Goal: Contribute content: Add original content to the website for others to see

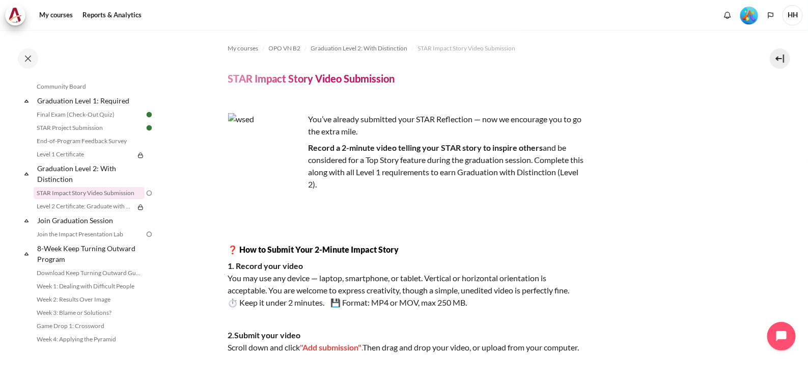
scroll to position [212, 0]
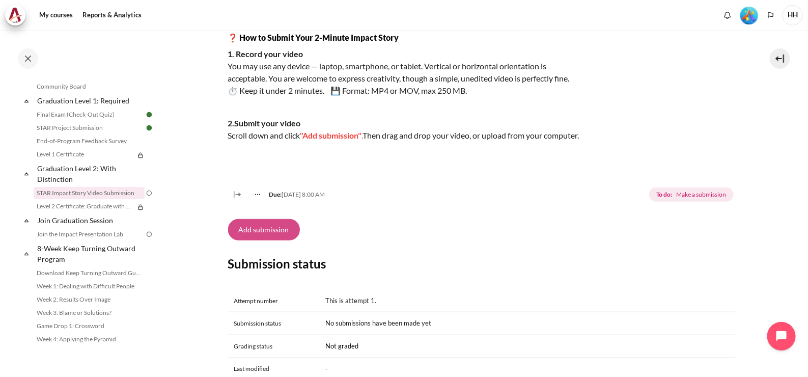
click at [280, 238] on button "Add submission" at bounding box center [264, 229] width 72 height 21
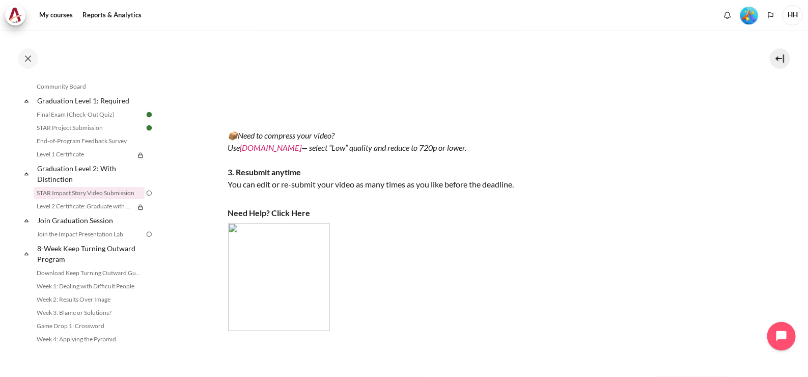
scroll to position [231, 0]
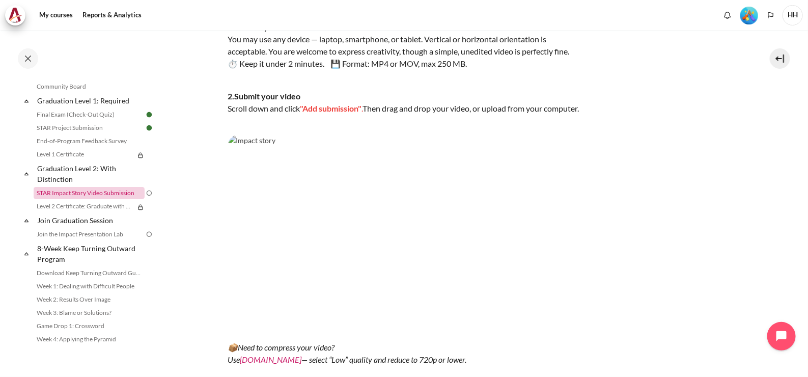
click at [118, 199] on link "STAR Impact Story Video Submission" at bounding box center [89, 193] width 111 height 12
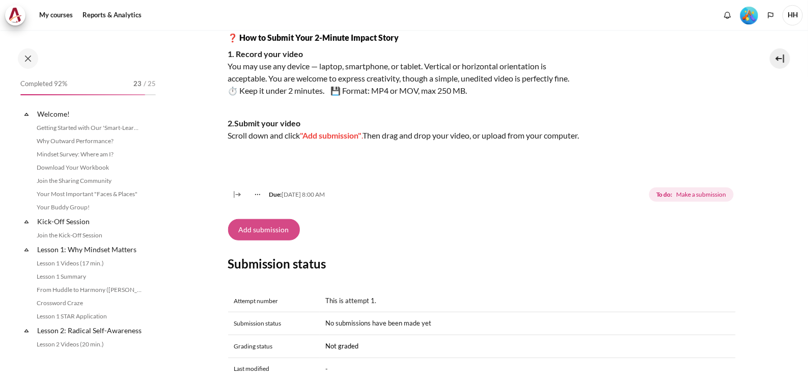
scroll to position [1101, 0]
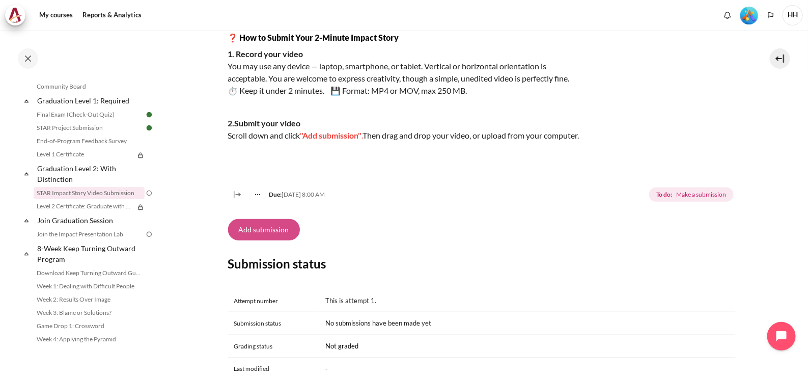
click at [269, 240] on button "Add submission" at bounding box center [264, 229] width 72 height 21
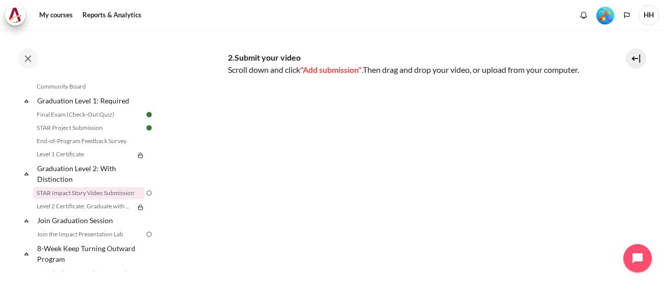
scroll to position [265, 0]
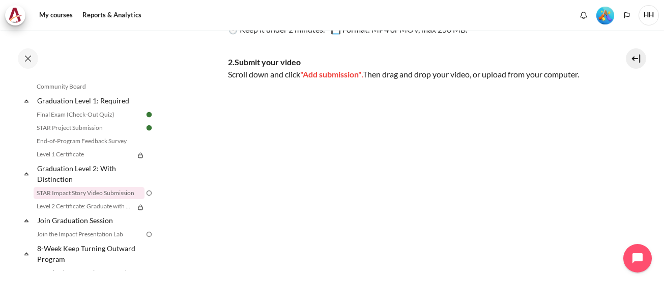
click at [260, 136] on img "Content" at bounding box center [406, 201] width 356 height 201
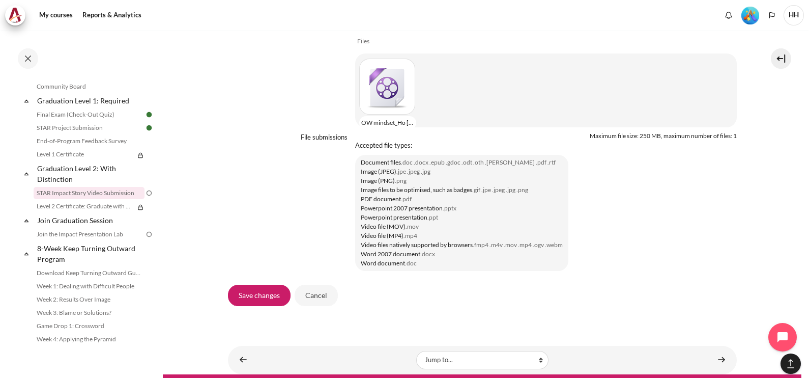
scroll to position [918, 0]
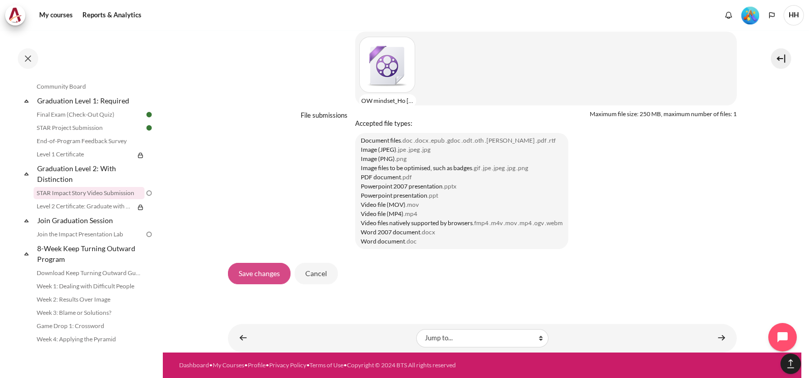
click at [260, 278] on input "Save changes" at bounding box center [259, 273] width 63 height 21
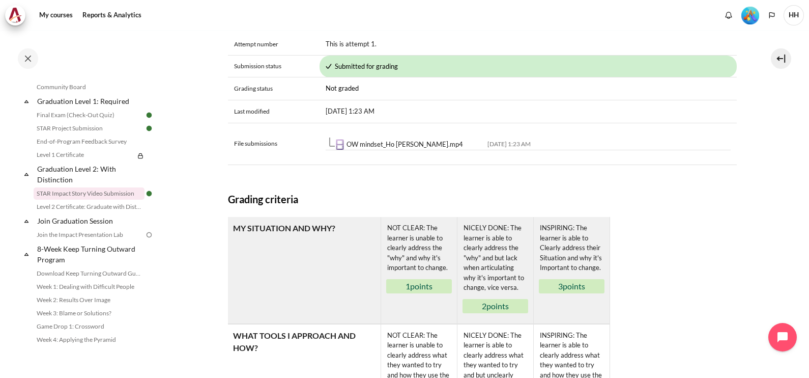
scroll to position [443, 0]
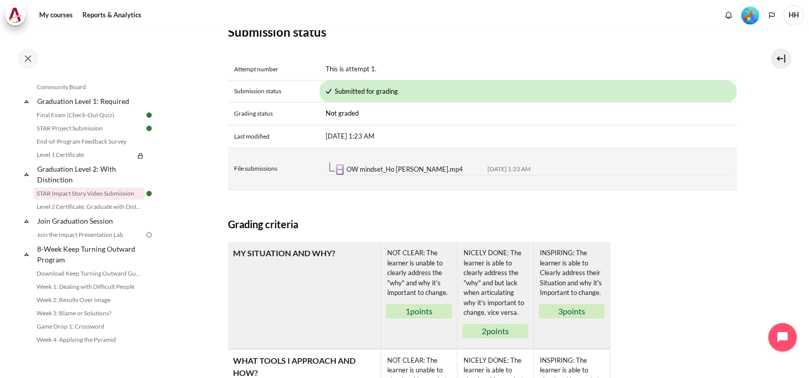
click at [428, 173] on link "OW mindset_Ho Thi Thanh Huyen.mp4" at bounding box center [405, 169] width 117 height 8
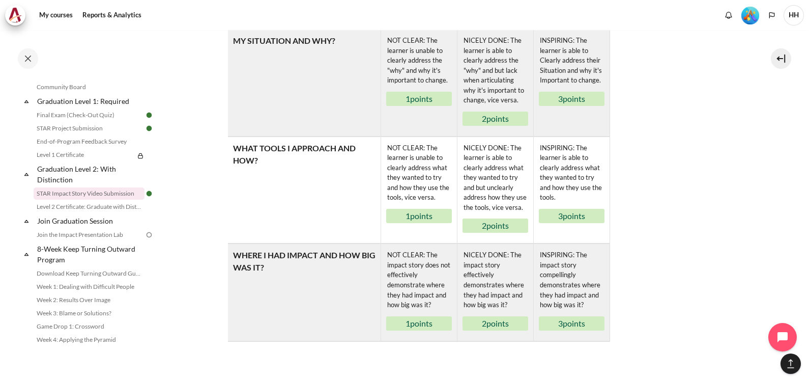
scroll to position [742, 0]
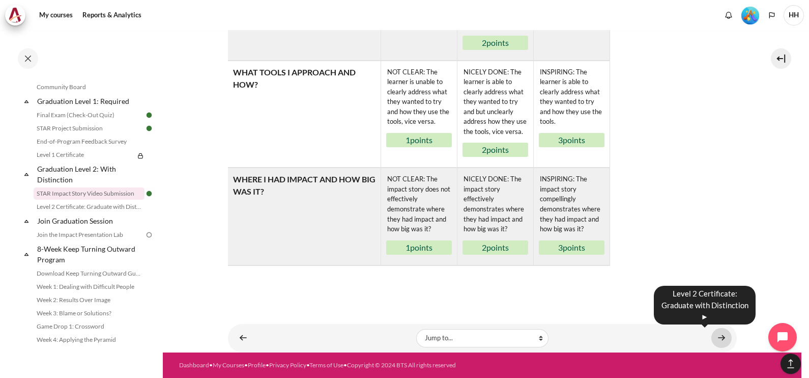
click at [713, 336] on link "Content" at bounding box center [722, 338] width 20 height 20
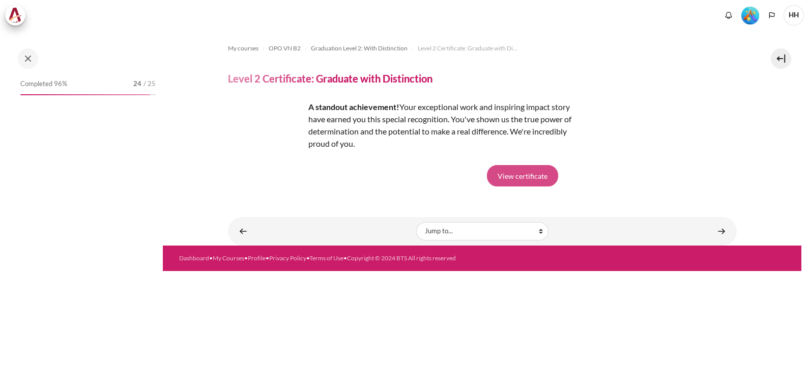
scroll to position [1113, 0]
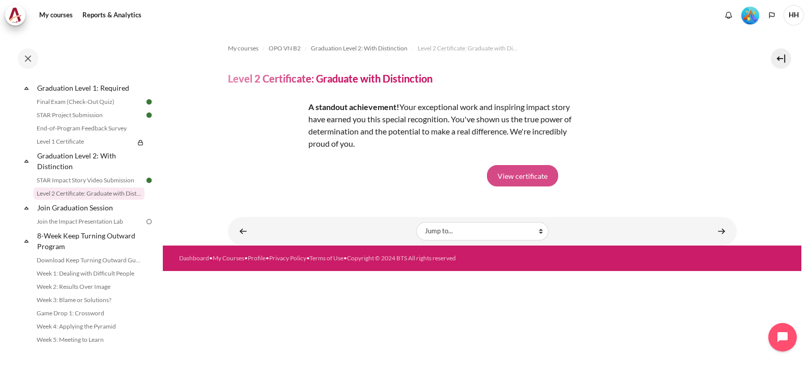
click at [515, 176] on link "View certificate" at bounding box center [522, 175] width 71 height 21
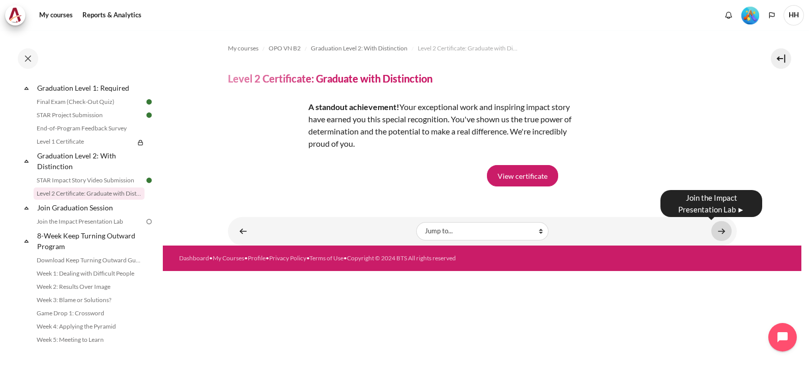
click at [720, 228] on link "Content" at bounding box center [722, 231] width 20 height 20
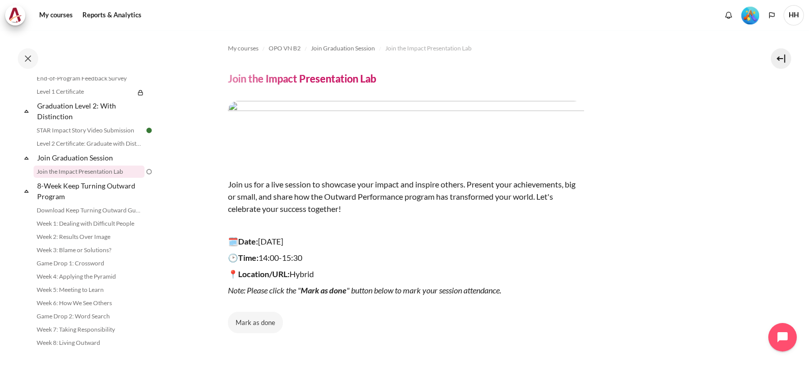
scroll to position [1183, 0]
